Goal: Task Accomplishment & Management: Complete application form

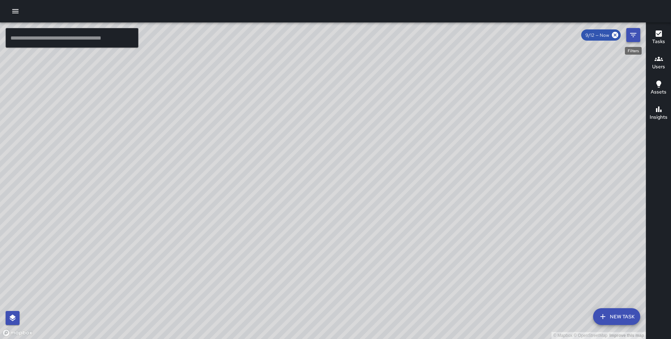
click at [631, 35] on icon "Filters" at bounding box center [633, 35] width 8 height 8
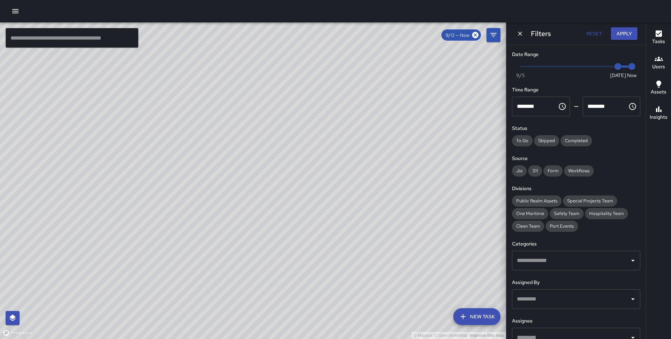
click at [516, 30] on button "Dismiss" at bounding box center [520, 33] width 10 height 10
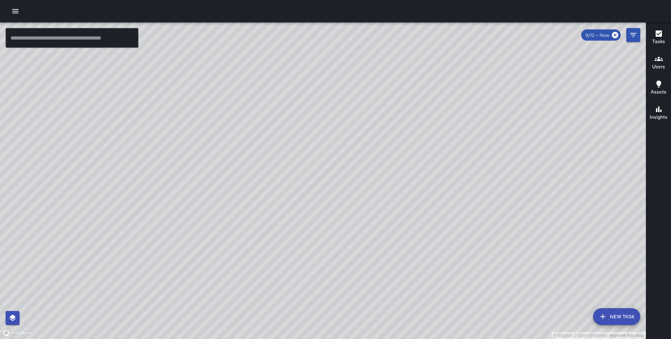
click at [624, 320] on button "New Task" at bounding box center [616, 316] width 47 height 17
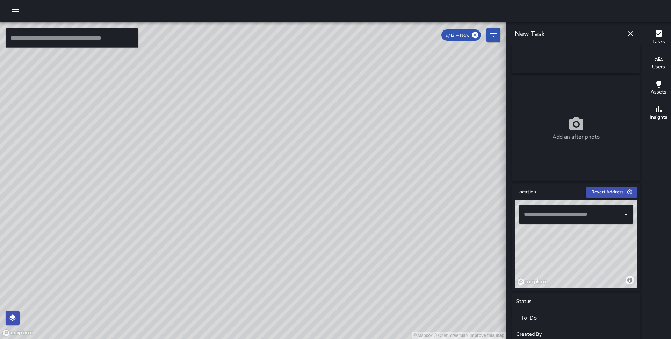
scroll to position [83, 0]
click at [549, 210] on input "text" at bounding box center [571, 213] width 98 height 13
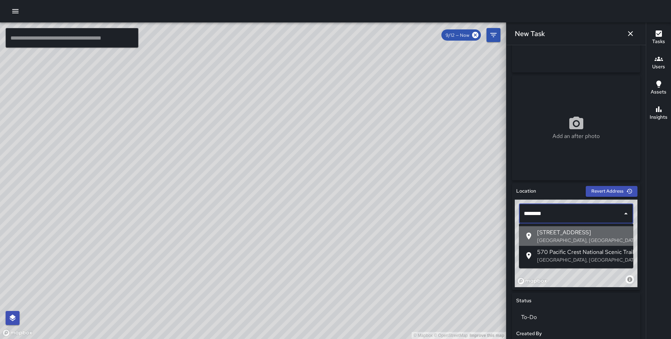
click at [561, 234] on span "570 Pacific Avenue" at bounding box center [583, 232] width 91 height 8
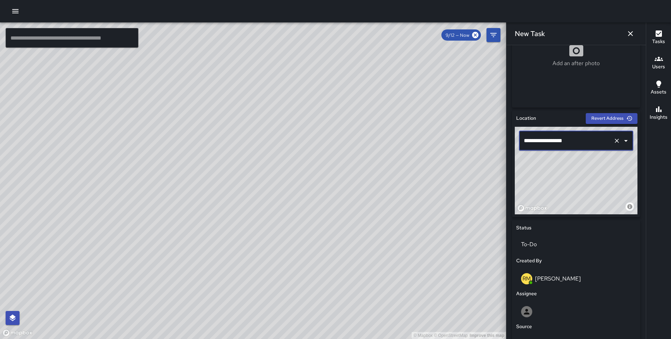
scroll to position [157, 0]
drag, startPoint x: 590, startPoint y: 190, endPoint x: 591, endPoint y: 157, distance: 32.9
click at [591, 157] on div "© Mapbox © OpenStreetMap Improve this map" at bounding box center [576, 169] width 123 height 87
type input "**********"
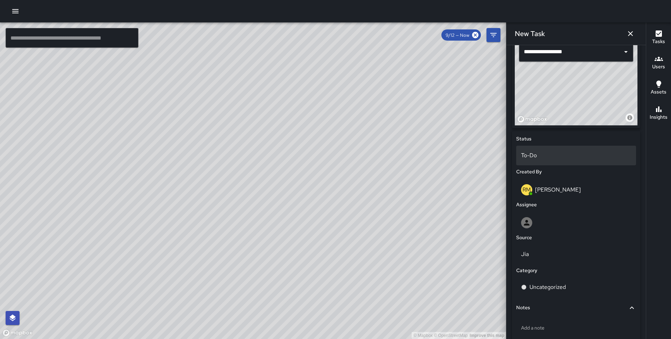
scroll to position [251, 0]
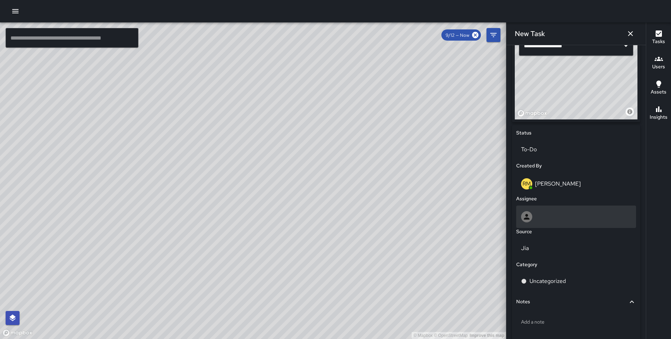
click at [546, 219] on div at bounding box center [576, 216] width 110 height 11
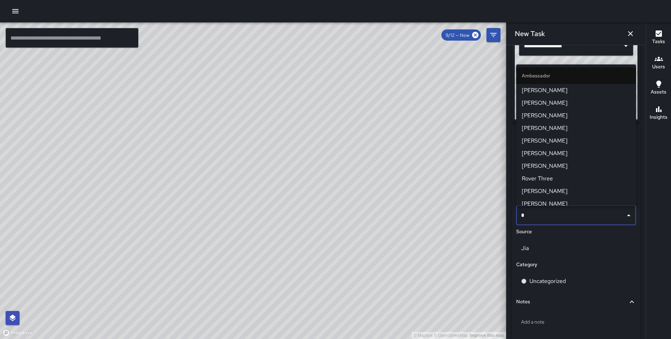
type input "**"
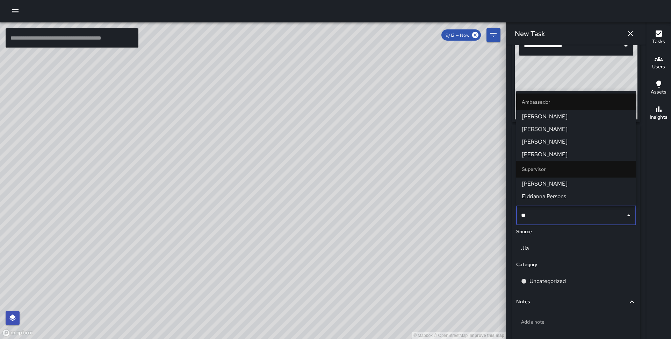
click at [548, 194] on span "Eldrianna Persons" at bounding box center [576, 196] width 109 height 8
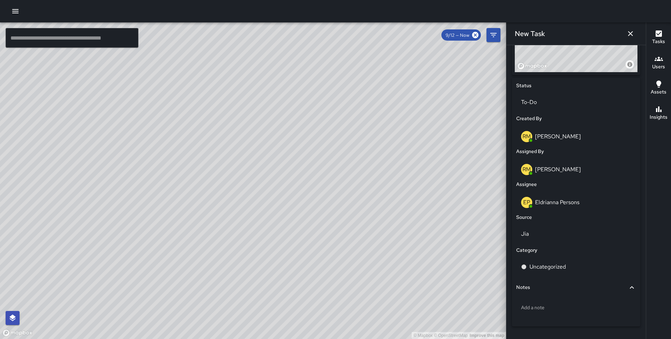
scroll to position [318, 0]
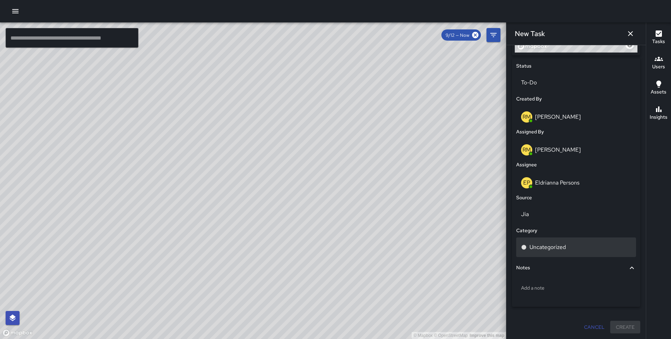
click at [556, 247] on p "Uncategorized" at bounding box center [548, 247] width 36 height 8
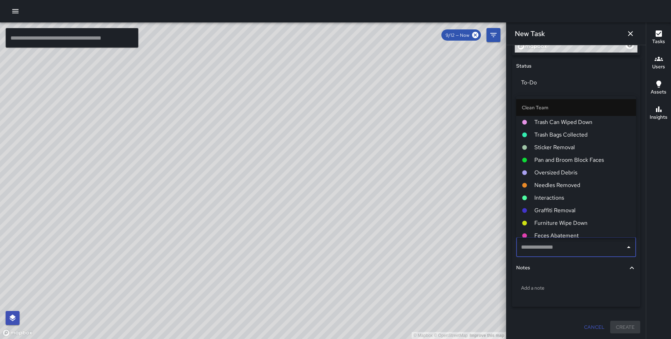
click at [566, 157] on span "Pan and Broom Block Faces" at bounding box center [583, 160] width 96 height 8
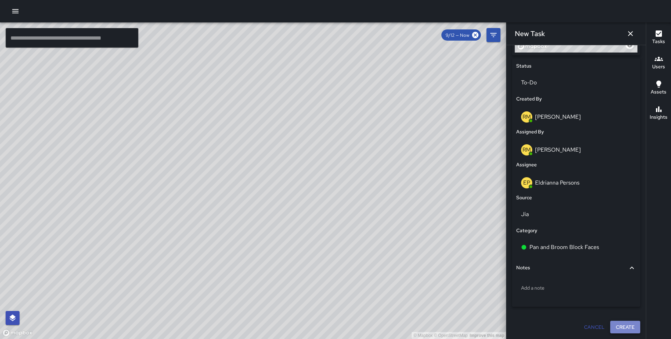
click at [624, 323] on button "Create" at bounding box center [626, 326] width 30 height 13
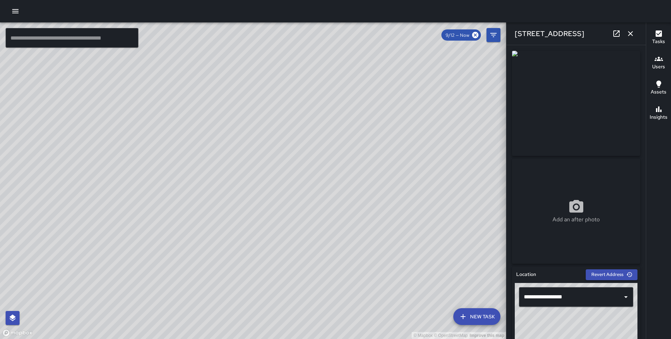
click at [478, 312] on button "New Task" at bounding box center [477, 316] width 47 height 17
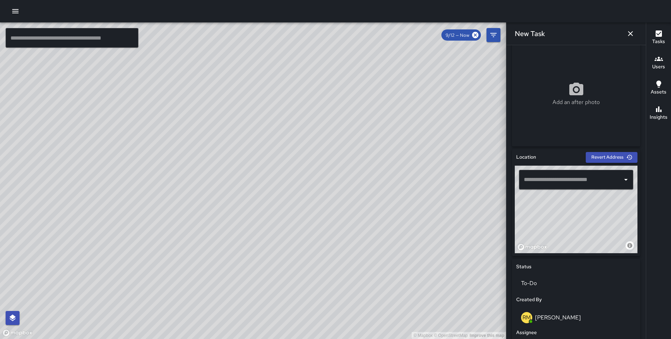
scroll to position [120, 0]
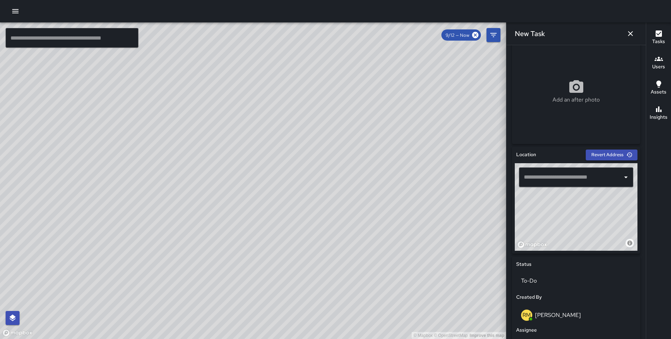
click at [558, 177] on input "text" at bounding box center [571, 176] width 98 height 13
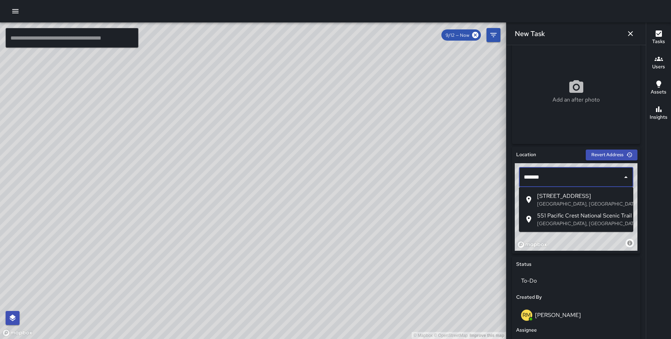
click at [568, 200] on p "San Francisco, CA, USA" at bounding box center [583, 203] width 91 height 7
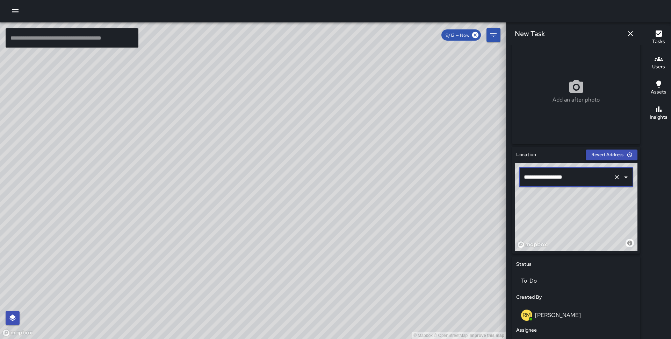
type input "**********"
drag, startPoint x: 580, startPoint y: 220, endPoint x: 586, endPoint y: 236, distance: 17.1
click at [586, 236] on div "© Mapbox © OpenStreetMap Improve this map" at bounding box center [576, 206] width 123 height 87
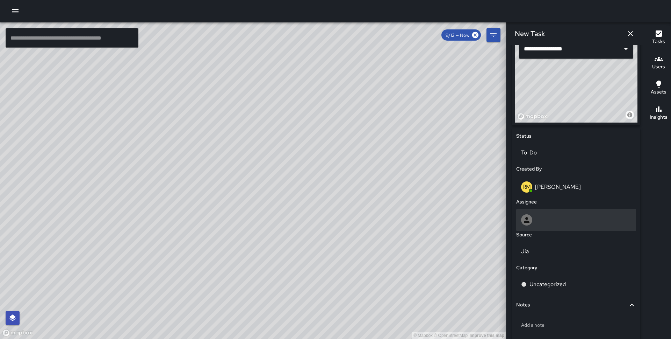
scroll to position [248, 0]
click at [566, 214] on div at bounding box center [576, 219] width 110 height 11
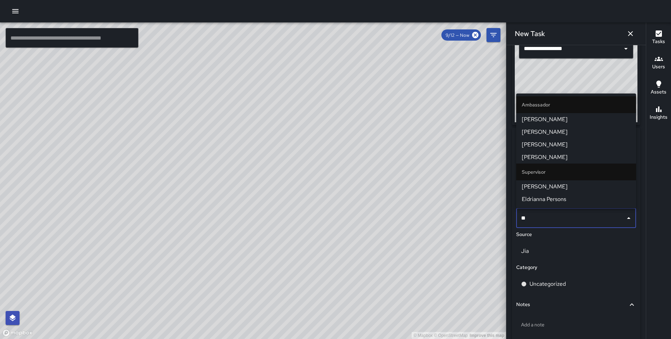
type input "***"
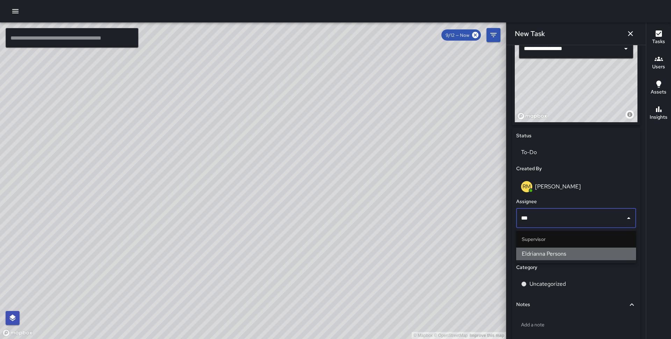
click at [557, 256] on span "Eldrianna Persons" at bounding box center [576, 253] width 109 height 8
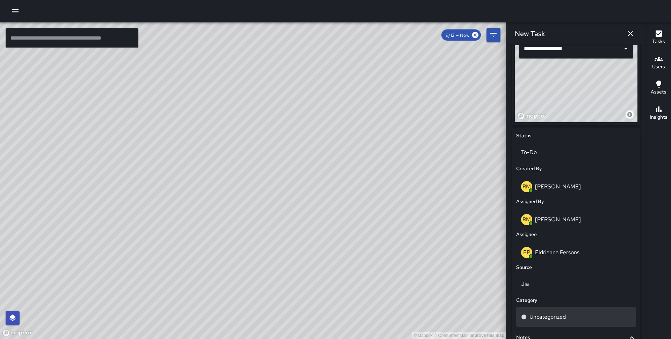
click at [543, 322] on div "Uncategorized" at bounding box center [577, 317] width 120 height 20
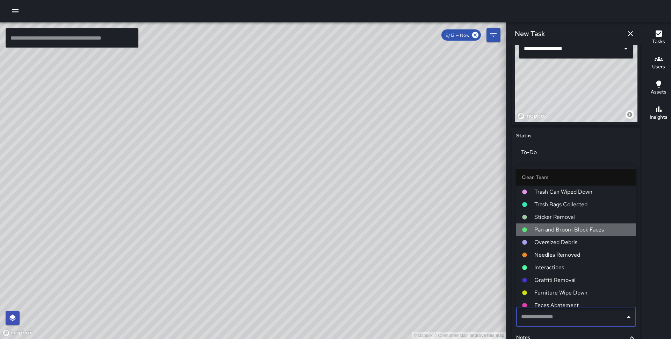
click at [575, 226] on span "Pan and Broom Block Faces" at bounding box center [583, 229] width 96 height 8
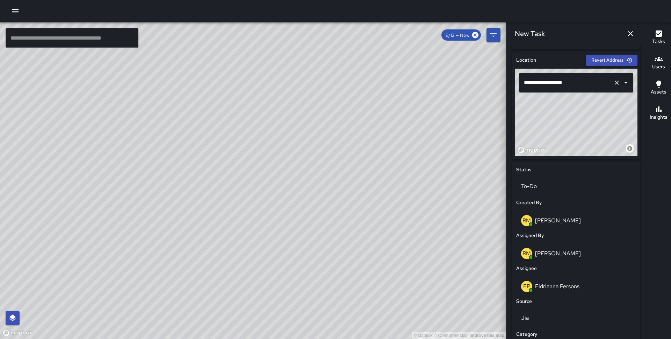
scroll to position [318, 0]
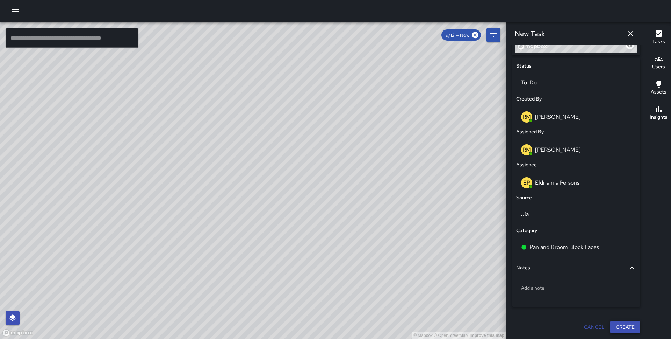
click at [625, 326] on button "Create" at bounding box center [626, 326] width 30 height 13
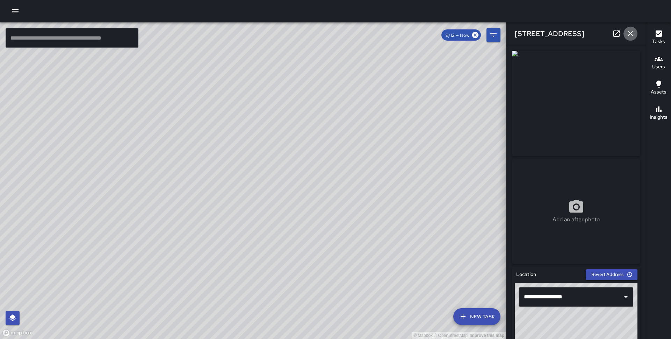
click at [632, 31] on icon "button" at bounding box center [631, 33] width 8 height 8
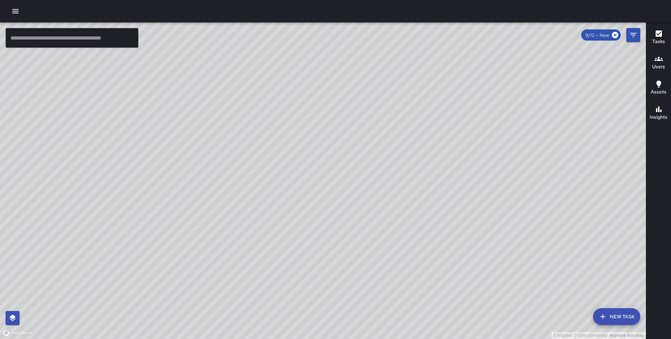
drag, startPoint x: 543, startPoint y: 160, endPoint x: 322, endPoint y: 60, distance: 242.7
click at [322, 60] on div "© Mapbox © OpenStreetMap Improve this map" at bounding box center [323, 180] width 646 height 316
drag, startPoint x: 330, startPoint y: 152, endPoint x: 240, endPoint y: 46, distance: 138.9
click at [240, 46] on div "© Mapbox © OpenStreetMap Improve this map" at bounding box center [323, 180] width 646 height 316
drag, startPoint x: 437, startPoint y: 205, endPoint x: 330, endPoint y: 59, distance: 180.8
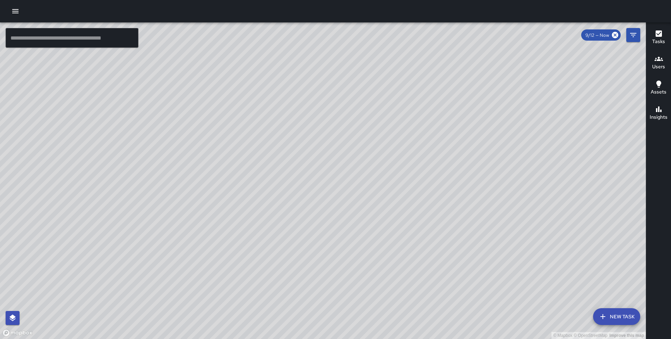
click at [330, 59] on div "© Mapbox © OpenStreetMap Improve this map" at bounding box center [323, 180] width 646 height 316
click at [359, 109] on div "© Mapbox © OpenStreetMap Improve this map FS Farley Smith 1 California Street C…" at bounding box center [323, 180] width 646 height 316
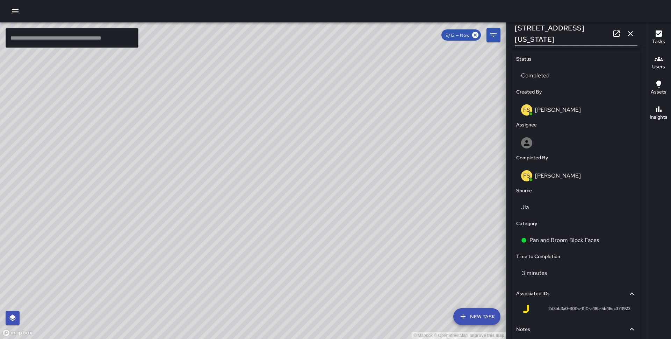
scroll to position [0, 0]
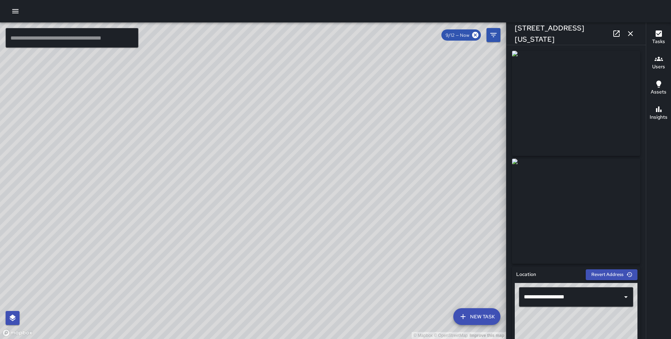
click at [486, 318] on button "New Task" at bounding box center [477, 316] width 47 height 17
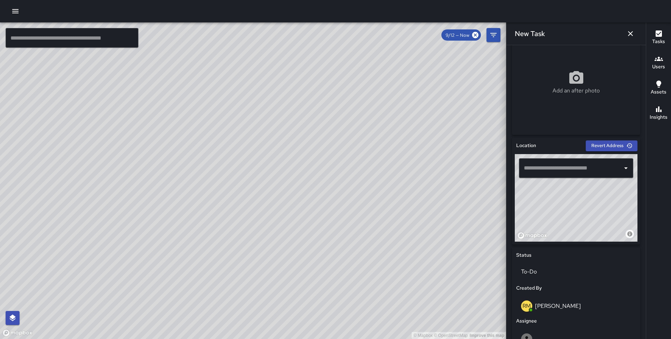
scroll to position [130, 0]
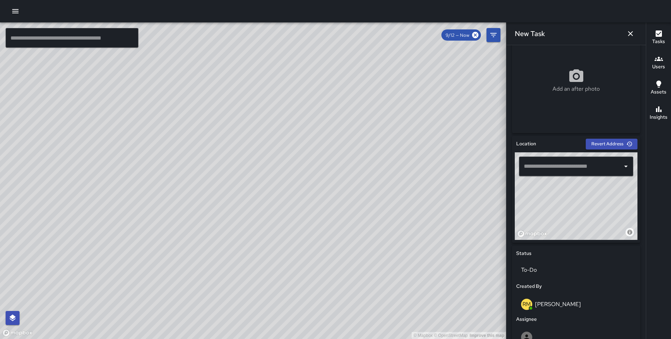
click at [567, 168] on input "text" at bounding box center [571, 165] width 98 height 13
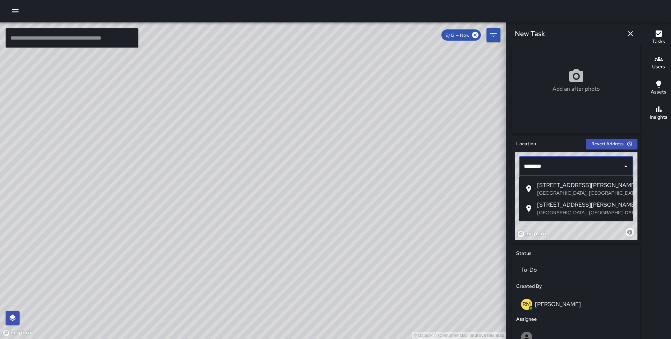
click at [565, 187] on span "50 Davis Street" at bounding box center [583, 185] width 91 height 8
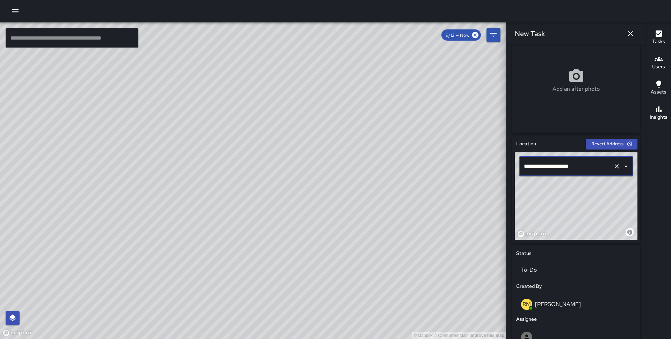
click at [576, 168] on input "**********" at bounding box center [566, 165] width 88 height 13
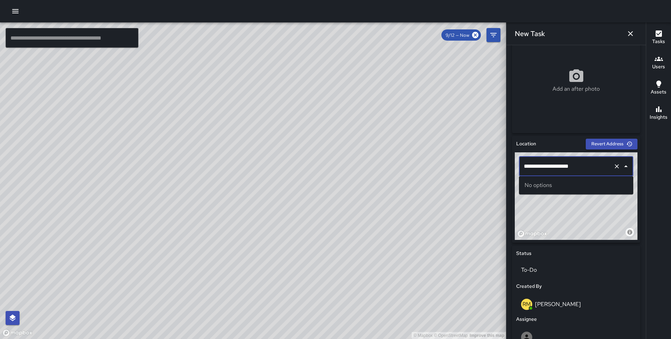
click at [576, 168] on input "**********" at bounding box center [566, 165] width 88 height 13
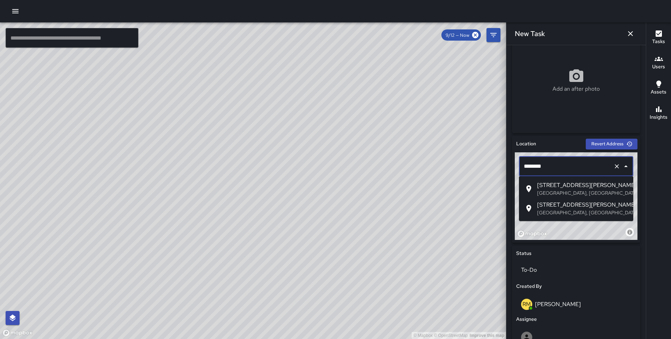
click at [583, 187] on span "50 Davis Street" at bounding box center [583, 185] width 91 height 8
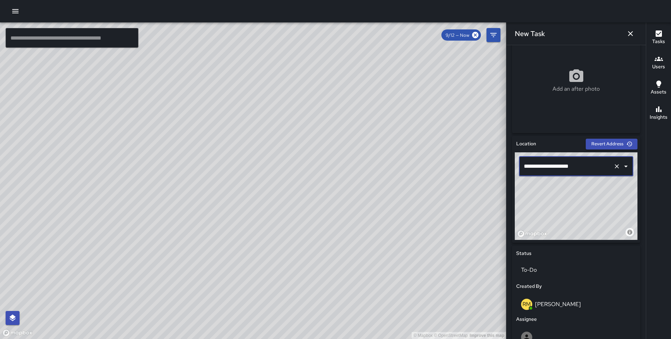
click at [568, 171] on input "**********" at bounding box center [566, 165] width 88 height 13
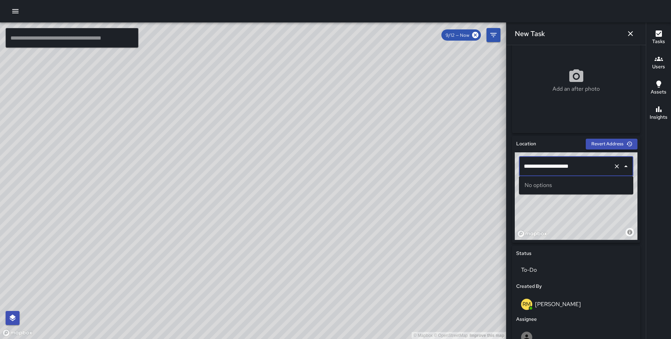
click at [568, 171] on input "**********" at bounding box center [566, 165] width 88 height 13
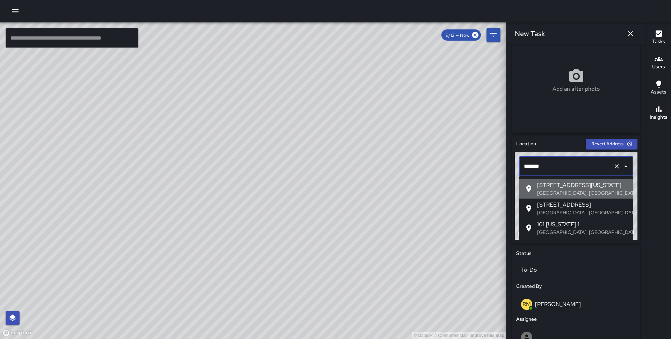
click at [567, 183] on span "[STREET_ADDRESS][US_STATE]" at bounding box center [583, 185] width 91 height 8
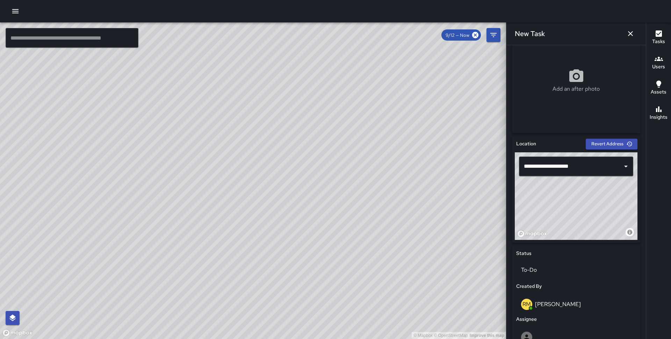
drag, startPoint x: 580, startPoint y: 205, endPoint x: 510, endPoint y: 193, distance: 70.8
click at [510, 193] on div "**********" at bounding box center [577, 302] width 134 height 339
type input "**********"
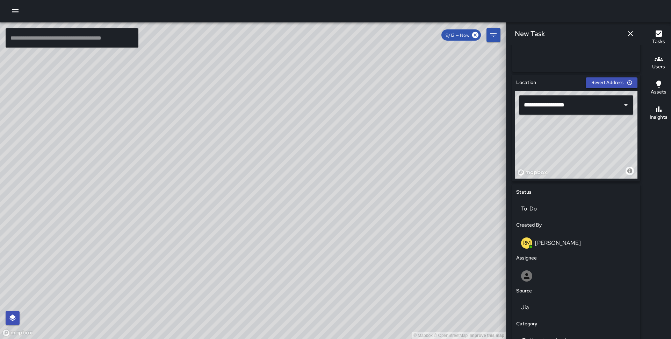
scroll to position [285, 0]
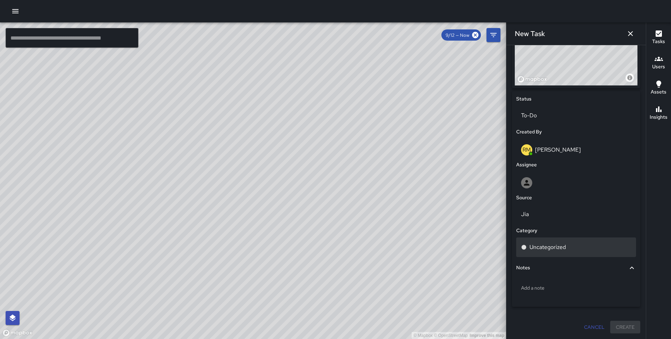
click at [548, 248] on p "Uncategorized" at bounding box center [548, 247] width 36 height 8
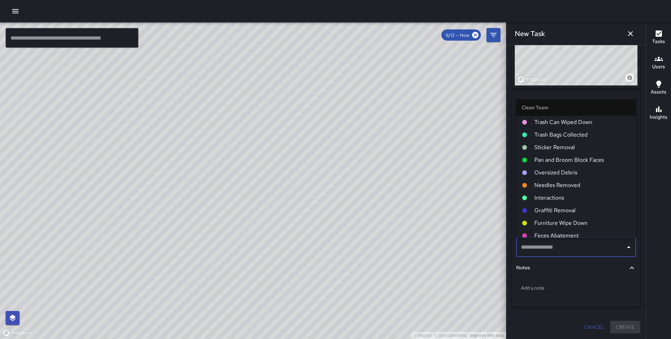
click at [569, 160] on span "Pan and Broom Block Faces" at bounding box center [583, 160] width 96 height 8
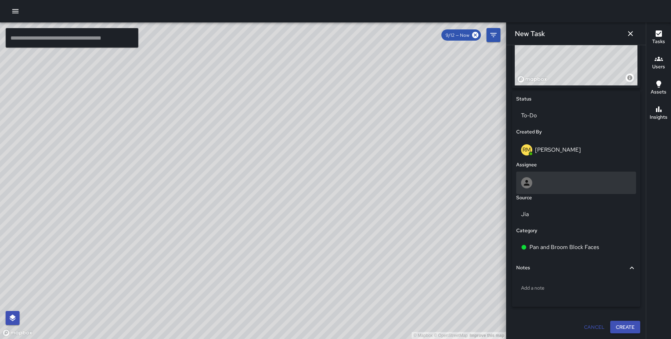
click at [550, 187] on div at bounding box center [576, 182] width 110 height 11
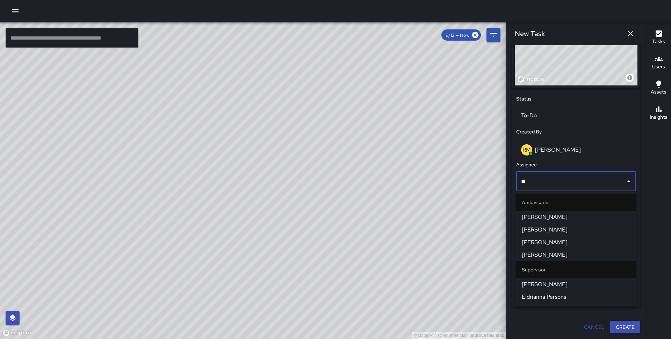
type input "***"
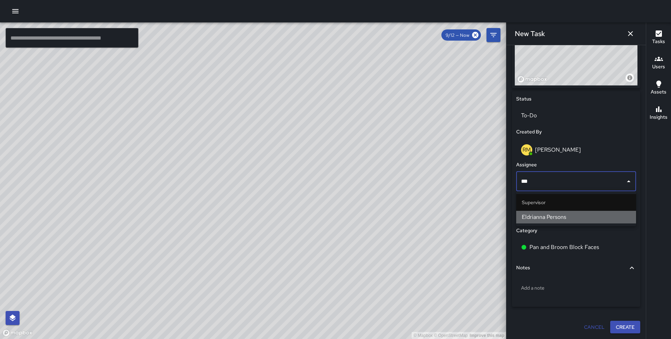
click at [561, 215] on span "Eldrianna Persons" at bounding box center [576, 217] width 109 height 8
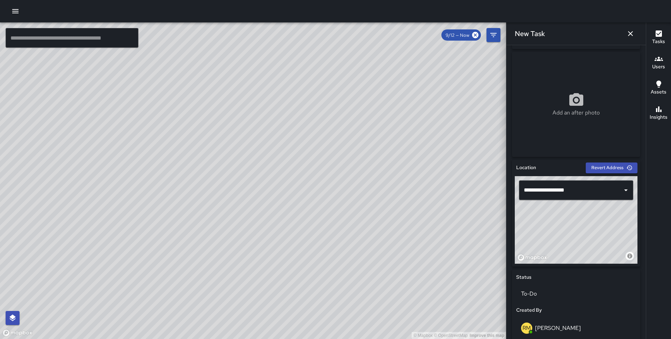
scroll to position [318, 0]
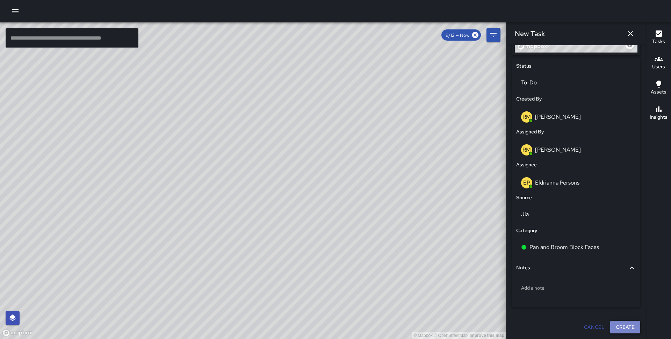
click at [620, 324] on button "Create" at bounding box center [626, 326] width 30 height 13
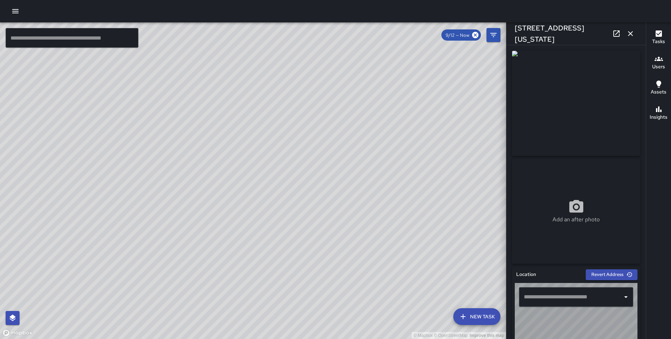
type input "**********"
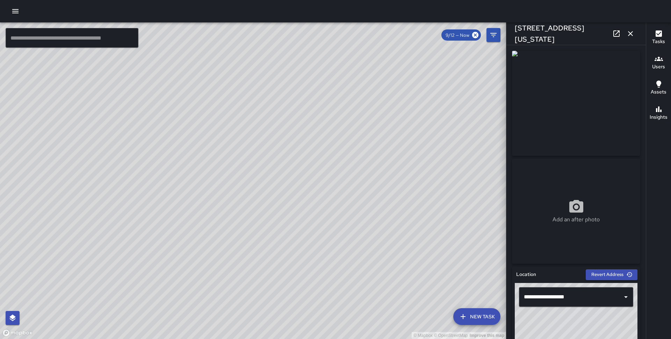
drag, startPoint x: 370, startPoint y: 205, endPoint x: 330, endPoint y: 150, distance: 67.3
click at [330, 150] on div "© Mapbox © OpenStreetMap Improve this map" at bounding box center [253, 180] width 506 height 316
drag, startPoint x: 244, startPoint y: 269, endPoint x: 289, endPoint y: 202, distance: 80.1
click at [289, 202] on div "© Mapbox © OpenStreetMap Improve this map" at bounding box center [253, 180] width 506 height 316
click at [464, 316] on icon "button" at bounding box center [463, 316] width 8 height 8
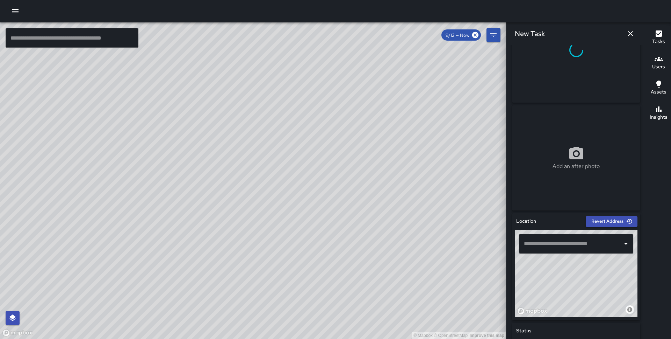
scroll to position [57, 0]
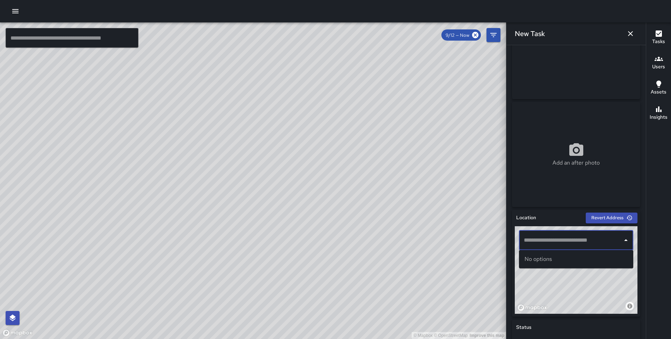
click at [551, 237] on input "text" at bounding box center [571, 239] width 98 height 13
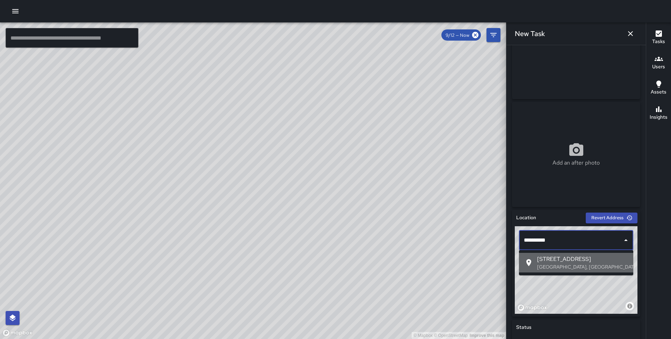
click at [555, 259] on span "28 Fremont Street" at bounding box center [583, 259] width 91 height 8
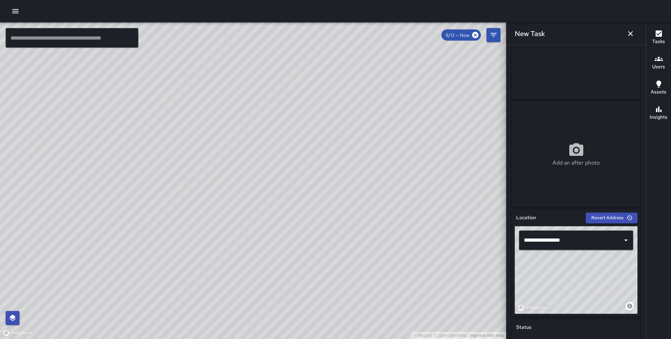
drag, startPoint x: 605, startPoint y: 270, endPoint x: 582, endPoint y: 315, distance: 50.8
click at [582, 315] on div "**********" at bounding box center [576, 262] width 128 height 107
drag, startPoint x: 600, startPoint y: 285, endPoint x: 600, endPoint y: 277, distance: 8.1
click at [600, 277] on div "© Mapbox © OpenStreetMap Improve this map" at bounding box center [576, 269] width 123 height 87
drag, startPoint x: 600, startPoint y: 277, endPoint x: 590, endPoint y: 269, distance: 12.8
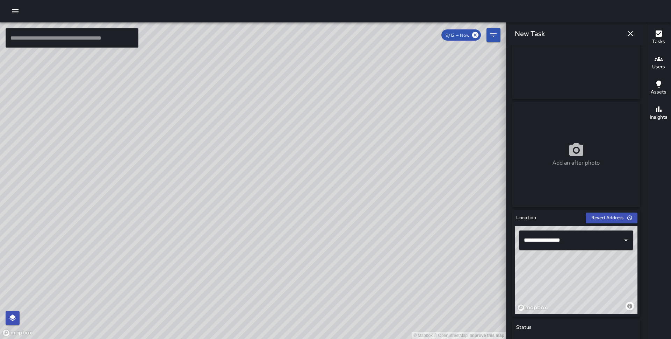
click at [590, 269] on div "© Mapbox © OpenStreetMap Improve this map" at bounding box center [576, 269] width 123 height 87
type input "**********"
click at [590, 269] on div "© Mapbox © OpenStreetMap Improve this map" at bounding box center [576, 269] width 123 height 87
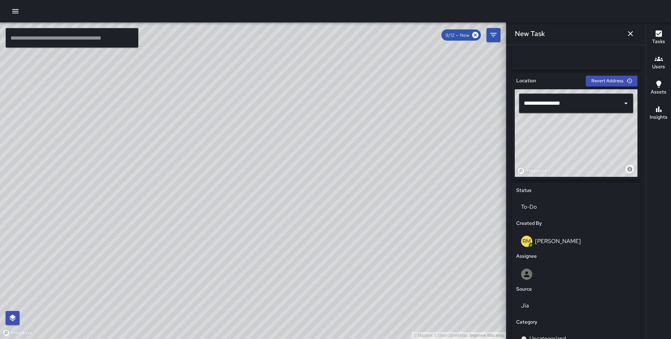
scroll to position [285, 0]
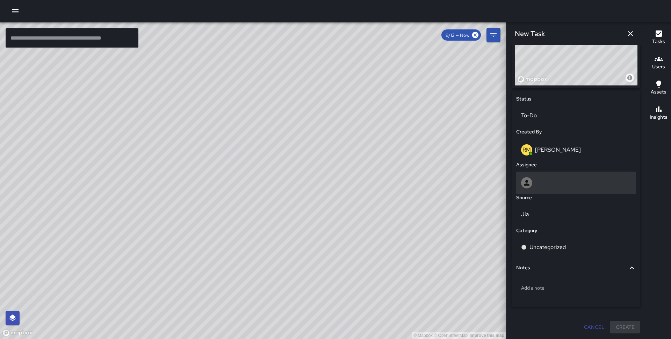
click at [554, 179] on div at bounding box center [576, 182] width 110 height 11
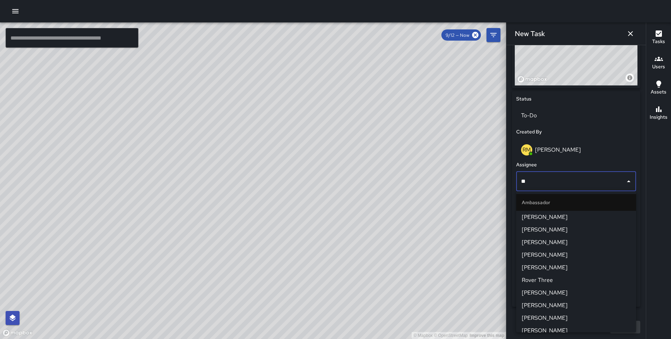
type input "***"
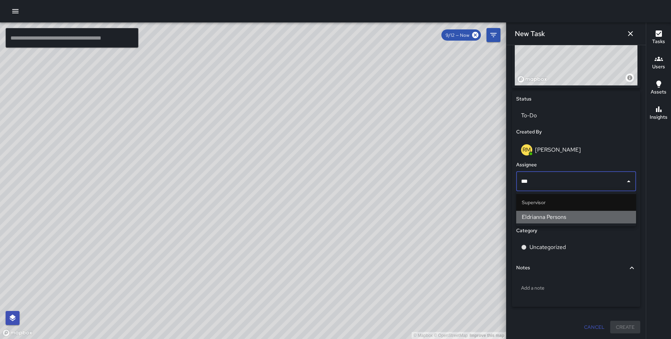
click at [564, 215] on span "Eldrianna Persons" at bounding box center [576, 217] width 109 height 8
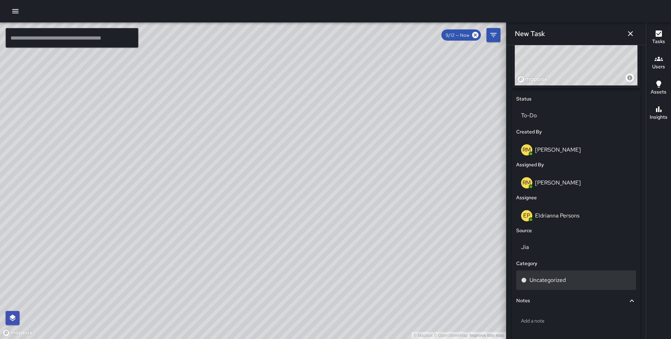
click at [548, 279] on p "Uncategorized" at bounding box center [548, 280] width 36 height 8
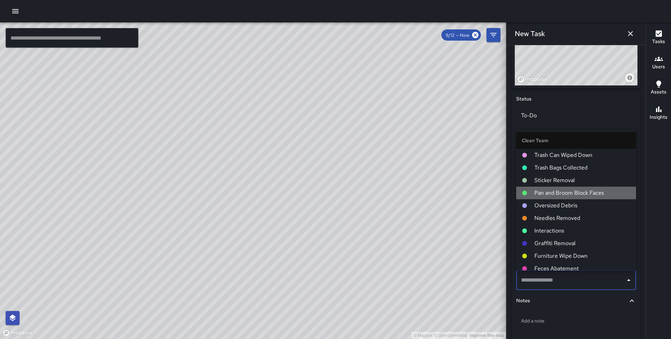
click at [564, 190] on span "Pan and Broom Block Faces" at bounding box center [583, 192] width 96 height 8
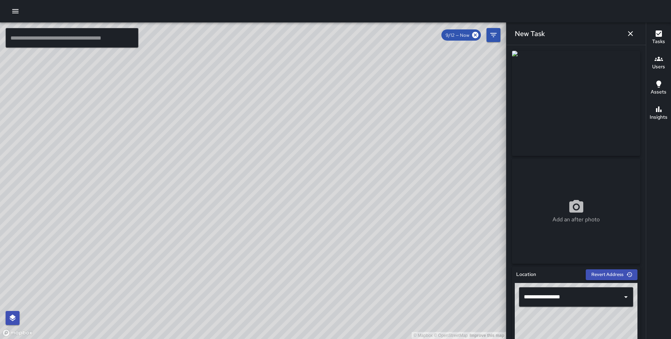
scroll to position [318, 0]
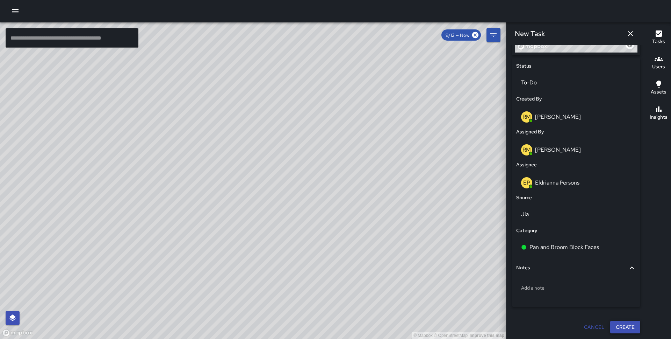
click at [629, 325] on button "Create" at bounding box center [626, 326] width 30 height 13
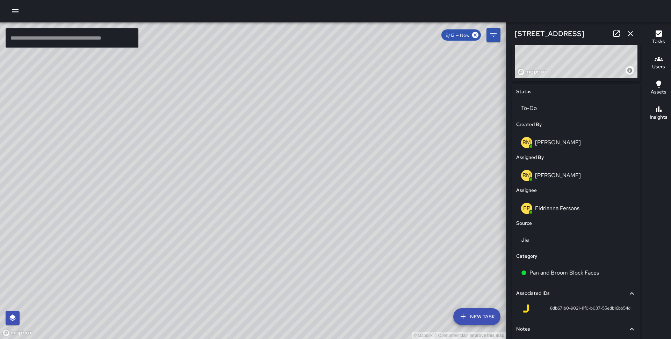
scroll to position [342, 0]
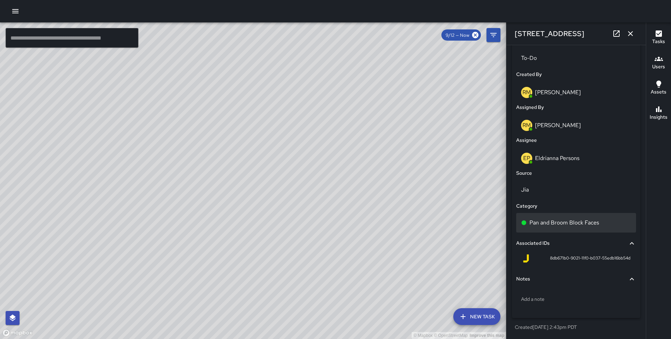
click at [582, 224] on p "Pan and Broom Block Faces" at bounding box center [565, 222] width 70 height 8
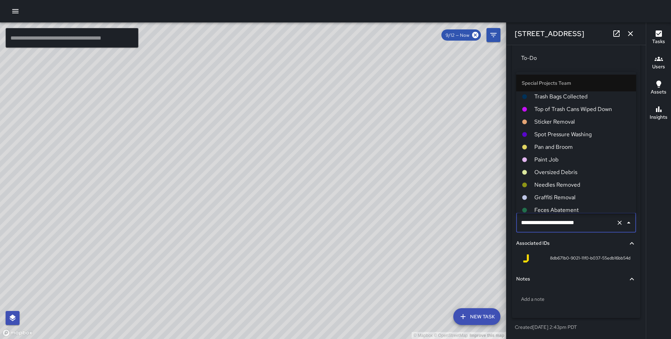
scroll to position [919, 0]
click at [562, 137] on span "Spot Pressure Washing" at bounding box center [583, 135] width 96 height 8
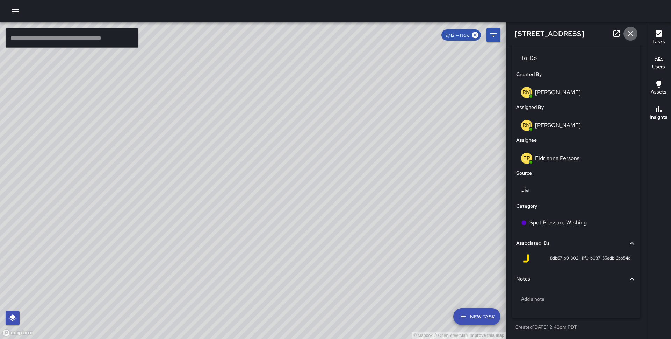
click at [629, 35] on icon "button" at bounding box center [630, 33] width 5 height 5
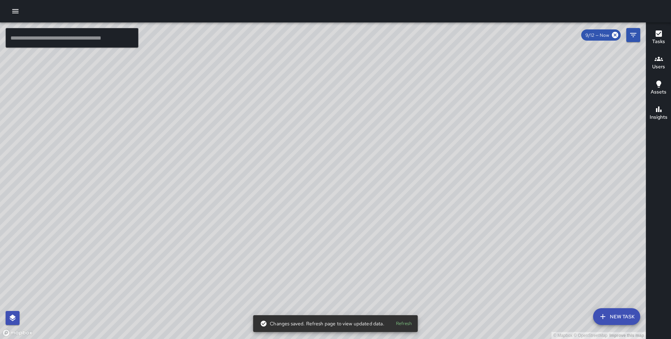
drag, startPoint x: 374, startPoint y: 195, endPoint x: 460, endPoint y: 26, distance: 189.7
click at [460, 26] on div "© Mapbox © OpenStreetMap Improve this map" at bounding box center [323, 180] width 646 height 316
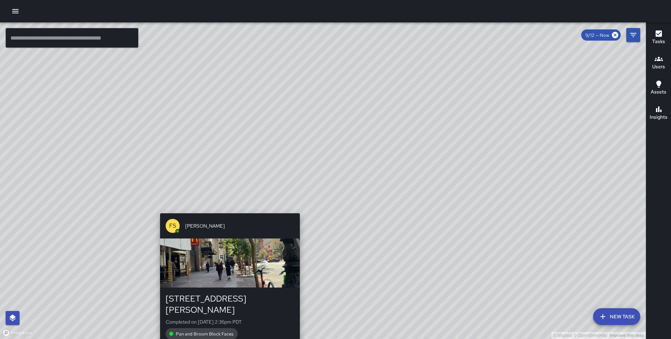
click at [226, 208] on div "© Mapbox © OpenStreetMap Improve this map FS Farley Smith 55 Stevenson Street C…" at bounding box center [323, 180] width 646 height 316
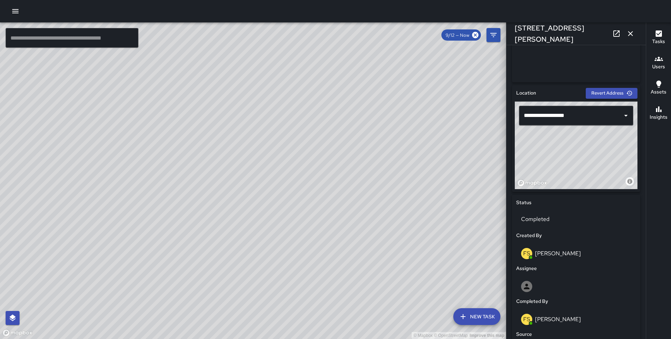
scroll to position [185, 0]
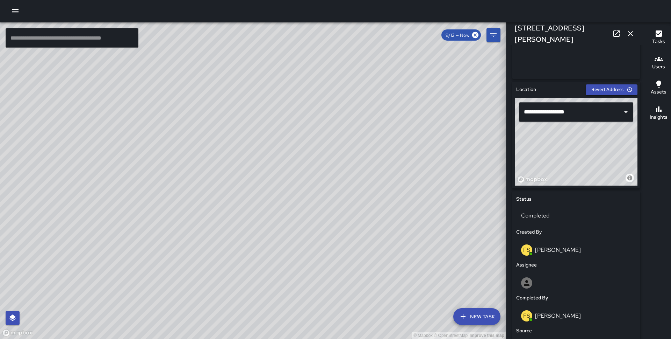
drag, startPoint x: 579, startPoint y: 155, endPoint x: 647, endPoint y: 197, distance: 80.4
click at [647, 197] on div "© Mapbox © OpenStreetMap Improve this map ​ New Task 9/12 — Now Map Layers Task…" at bounding box center [335, 180] width 671 height 316
type input "**********"
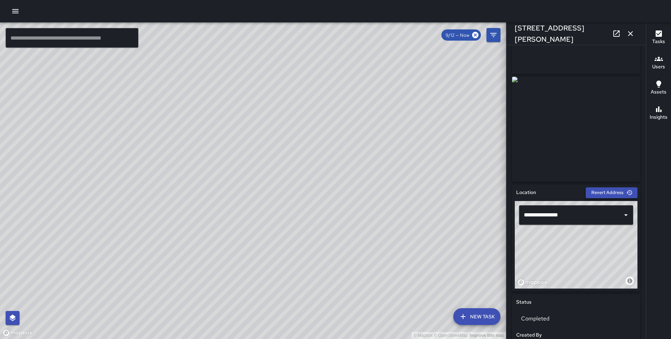
scroll to position [0, 0]
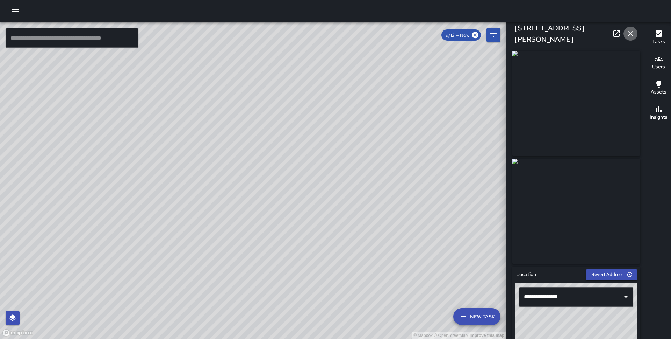
click at [632, 33] on icon "button" at bounding box center [631, 33] width 8 height 8
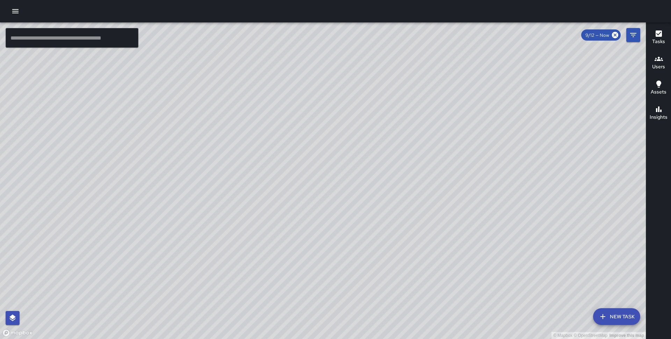
drag, startPoint x: 195, startPoint y: 294, endPoint x: 259, endPoint y: 181, distance: 129.5
click at [259, 181] on div "© Mapbox © OpenStreetMap Improve this map" at bounding box center [323, 180] width 646 height 316
click at [232, 163] on div "© Mapbox © OpenStreetMap Improve this map FS Farley Smith 625 Market Street Com…" at bounding box center [323, 180] width 646 height 316
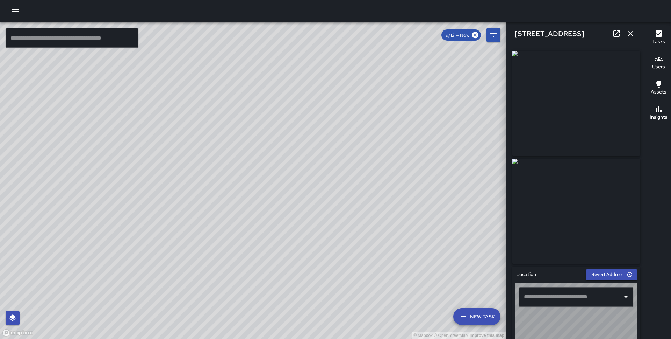
type input "**********"
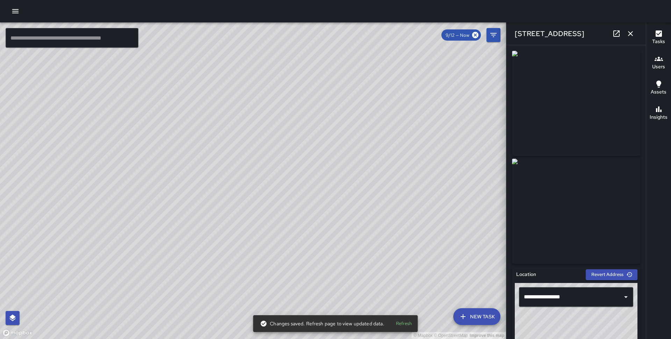
click at [633, 35] on icon "button" at bounding box center [631, 33] width 8 height 8
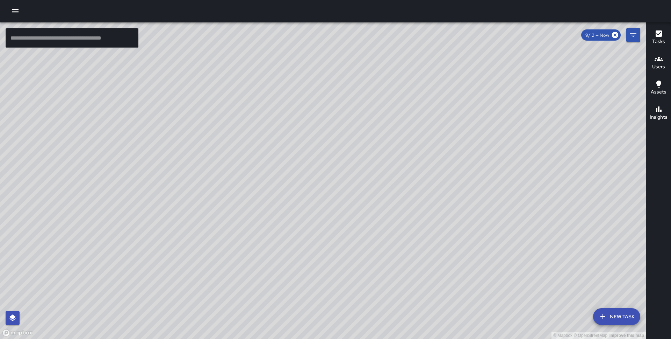
click at [419, 157] on div "© Mapbox © OpenStreetMap Improve this map" at bounding box center [323, 180] width 646 height 316
click at [421, 156] on div "© Mapbox © OpenStreetMap Improve this map" at bounding box center [323, 180] width 646 height 316
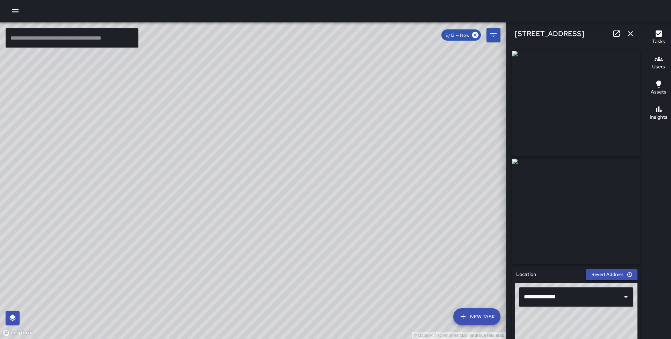
click at [634, 31] on icon "button" at bounding box center [631, 33] width 8 height 8
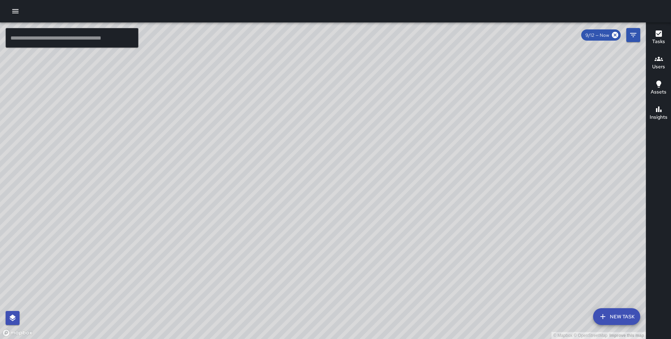
drag, startPoint x: 382, startPoint y: 130, endPoint x: 270, endPoint y: 264, distance: 174.0
click at [270, 264] on div "© Mapbox © OpenStreetMap Improve this map" at bounding box center [323, 180] width 646 height 316
drag, startPoint x: 411, startPoint y: 185, endPoint x: 272, endPoint y: 265, distance: 161.2
click at [272, 265] on div "© Mapbox © OpenStreetMap Improve this map" at bounding box center [323, 180] width 646 height 316
drag, startPoint x: 394, startPoint y: 117, endPoint x: 351, endPoint y: 164, distance: 63.4
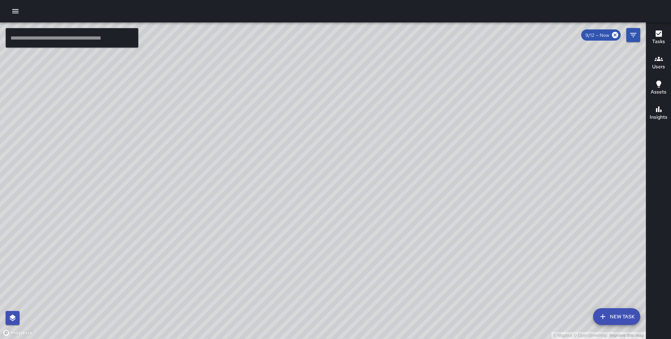
click at [351, 164] on div "© Mapbox © OpenStreetMap Improve this map" at bounding box center [323, 180] width 646 height 316
